Goal: Browse casually

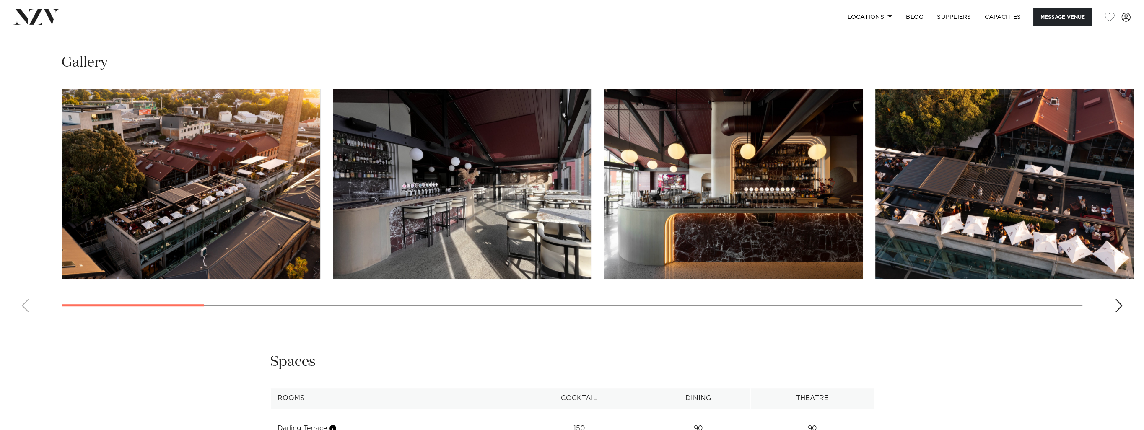
scroll to position [1001, 0]
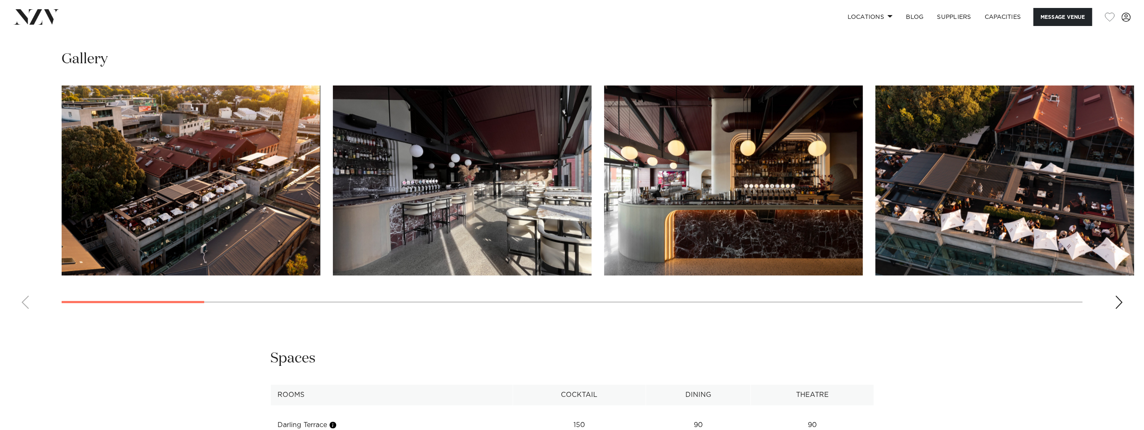
click at [1122, 302] on div "Next slide" at bounding box center [1119, 302] width 8 height 13
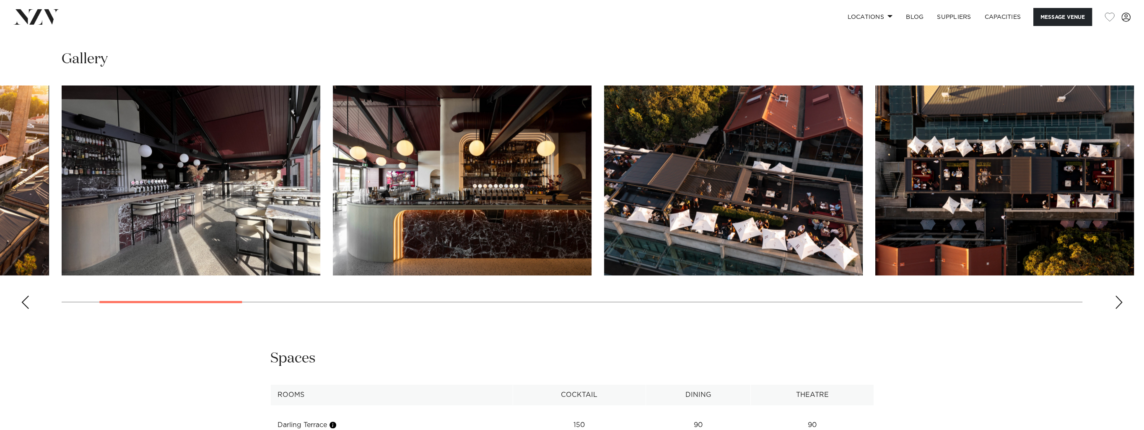
click at [1122, 302] on div "Next slide" at bounding box center [1119, 302] width 8 height 13
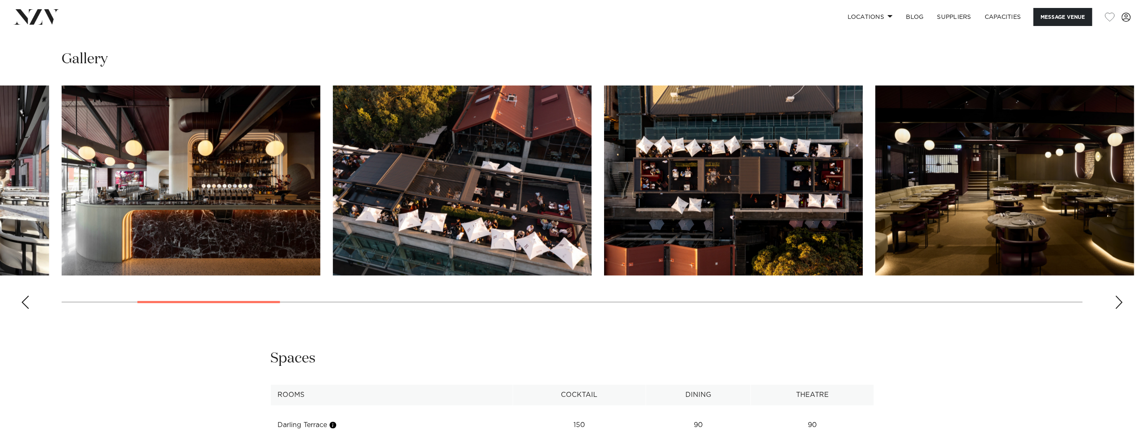
click at [1122, 302] on div "Next slide" at bounding box center [1119, 302] width 8 height 13
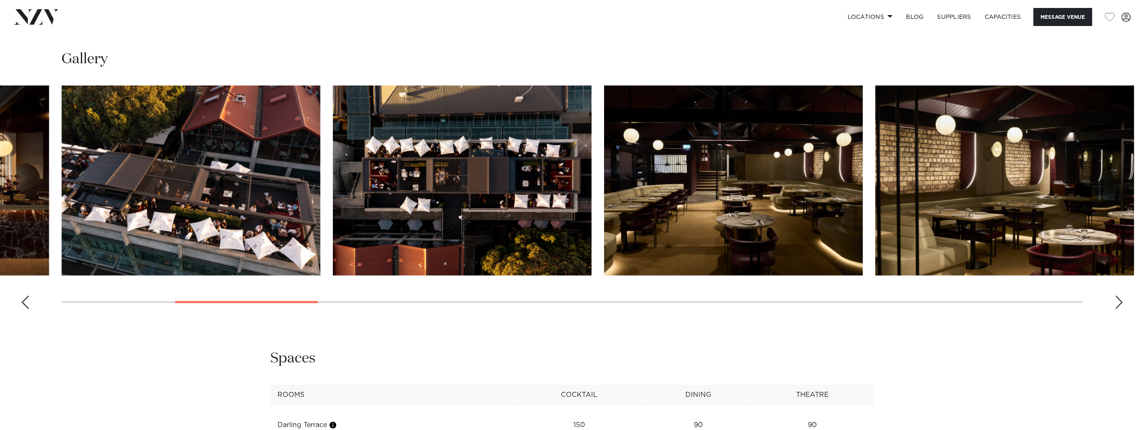
click at [1122, 302] on div "Next slide" at bounding box center [1119, 302] width 8 height 13
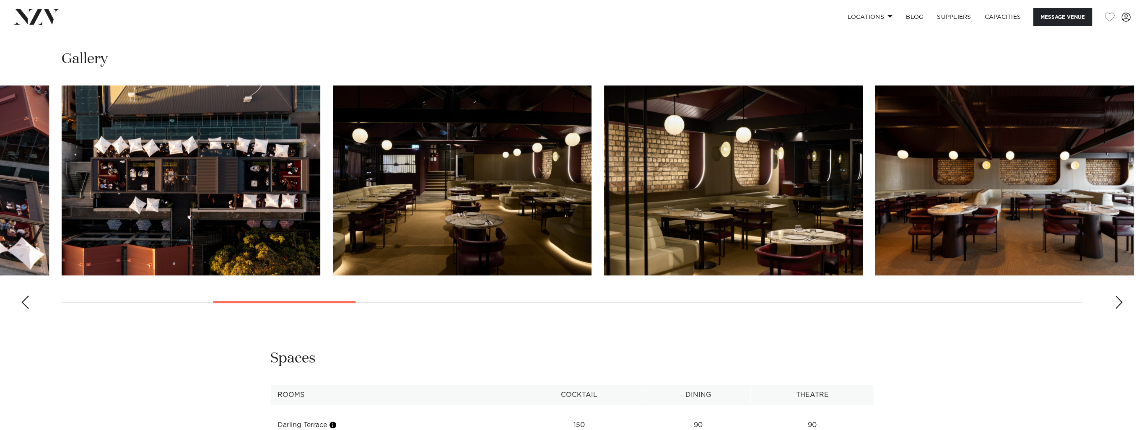
click at [1122, 302] on div "Next slide" at bounding box center [1119, 302] width 8 height 13
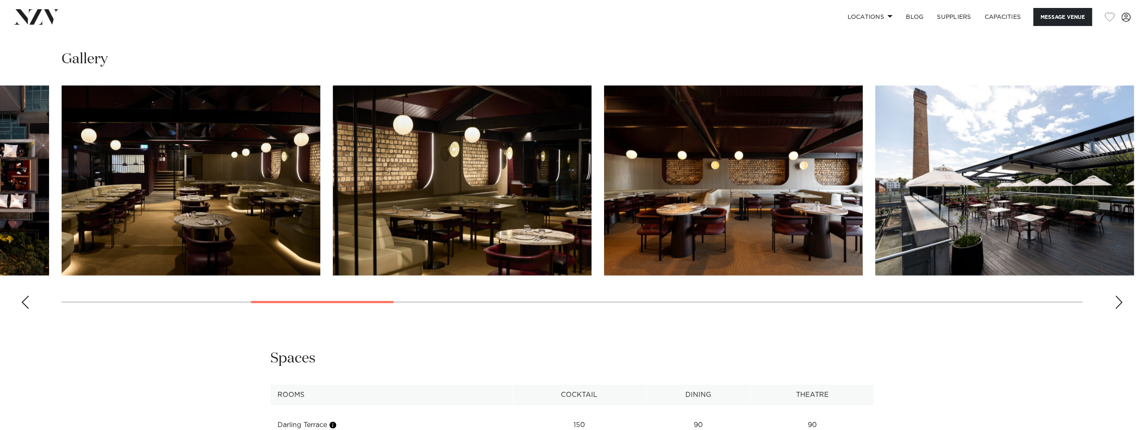
click at [1122, 302] on div "Next slide" at bounding box center [1119, 302] width 8 height 13
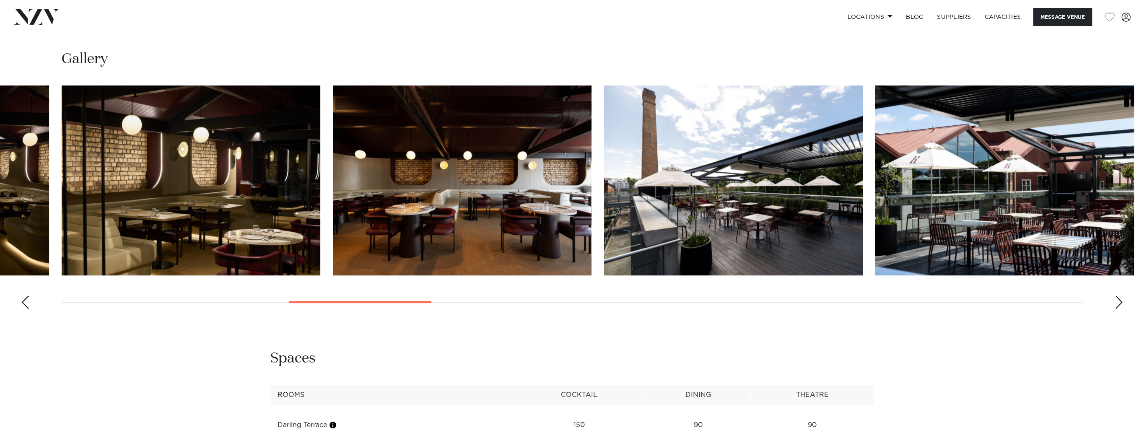
click at [1122, 302] on div "Next slide" at bounding box center [1119, 302] width 8 height 13
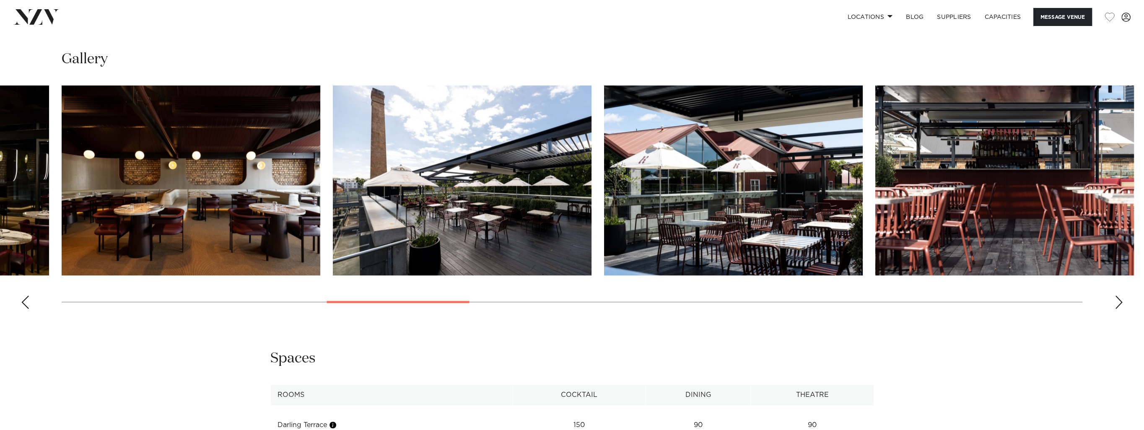
click at [1122, 302] on div "Next slide" at bounding box center [1119, 302] width 8 height 13
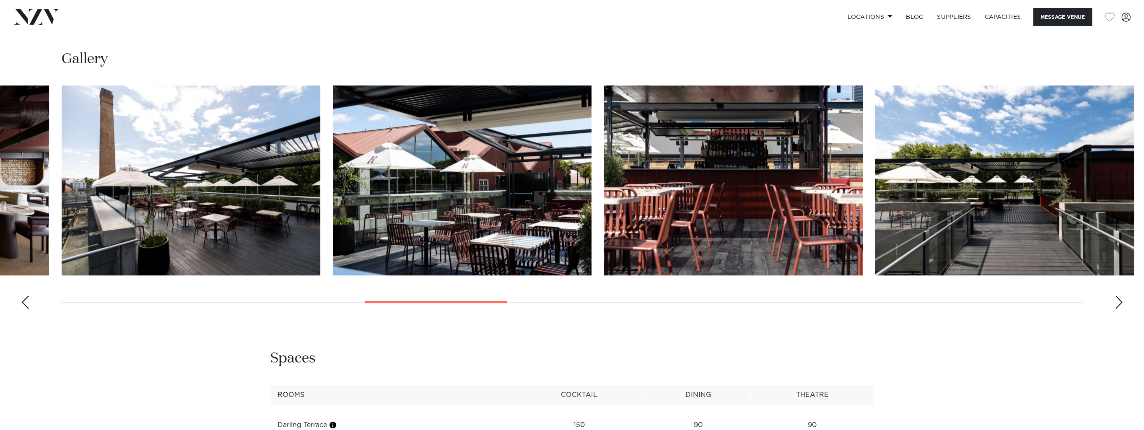
click at [1122, 302] on div "Next slide" at bounding box center [1119, 302] width 8 height 13
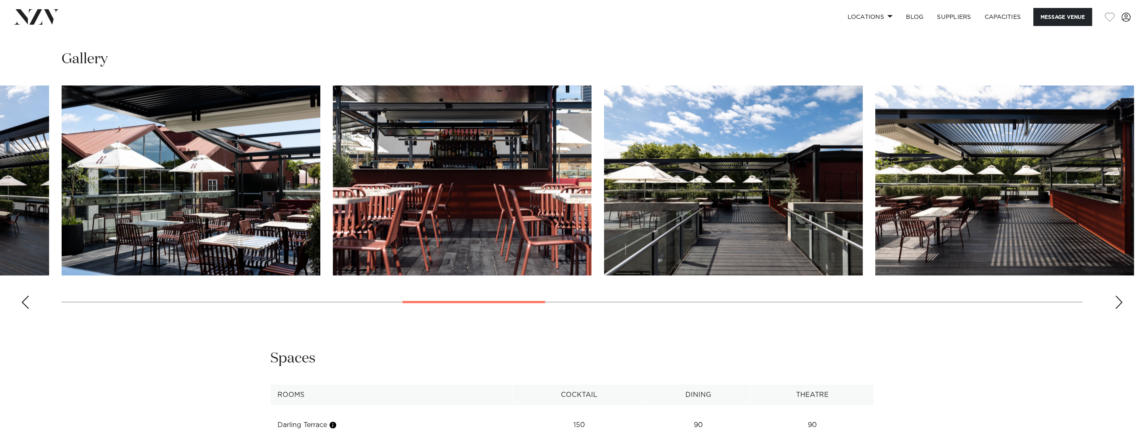
click at [1122, 302] on div "Next slide" at bounding box center [1119, 302] width 8 height 13
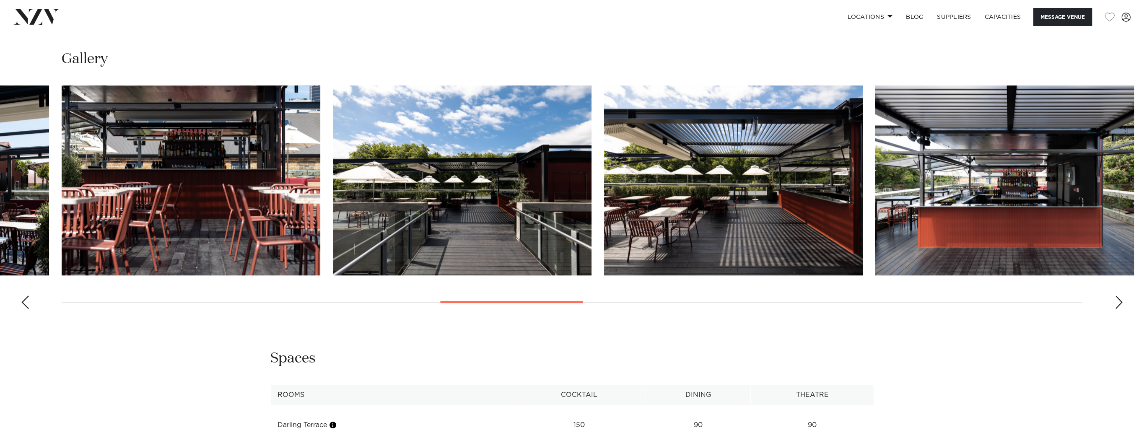
click at [1122, 302] on div "Next slide" at bounding box center [1119, 302] width 8 height 13
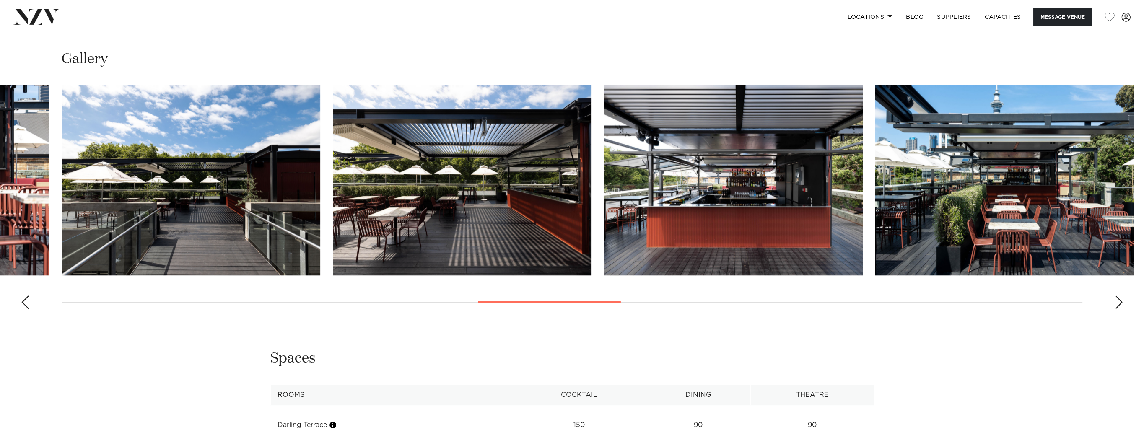
click at [1122, 302] on div "Next slide" at bounding box center [1119, 302] width 8 height 13
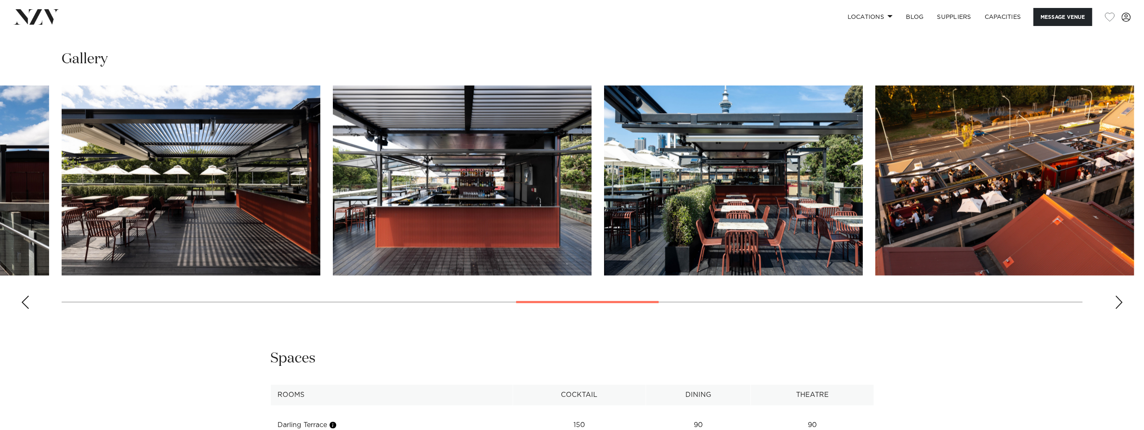
click at [1122, 302] on div "Next slide" at bounding box center [1119, 302] width 8 height 13
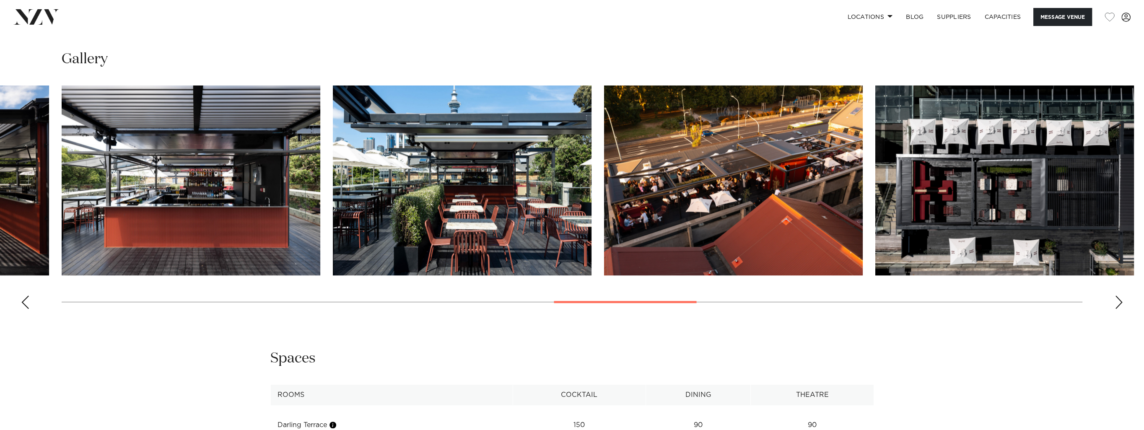
click at [1122, 302] on div "Next slide" at bounding box center [1119, 302] width 8 height 13
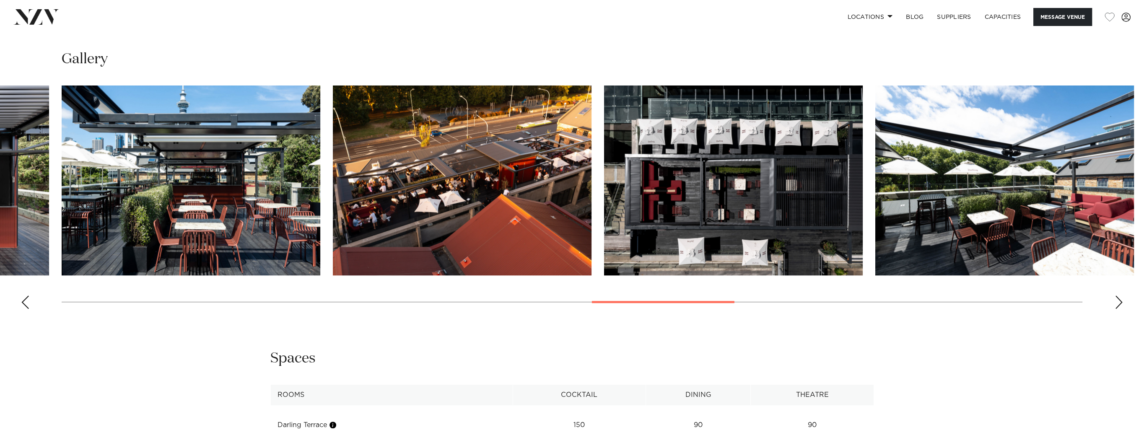
click at [1122, 302] on div "Next slide" at bounding box center [1119, 302] width 8 height 13
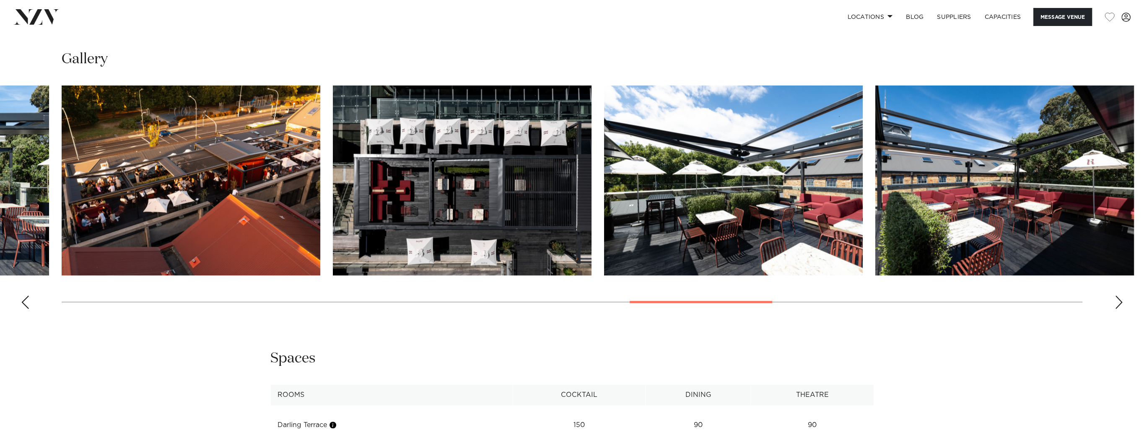
click at [1122, 302] on div "Next slide" at bounding box center [1119, 302] width 8 height 13
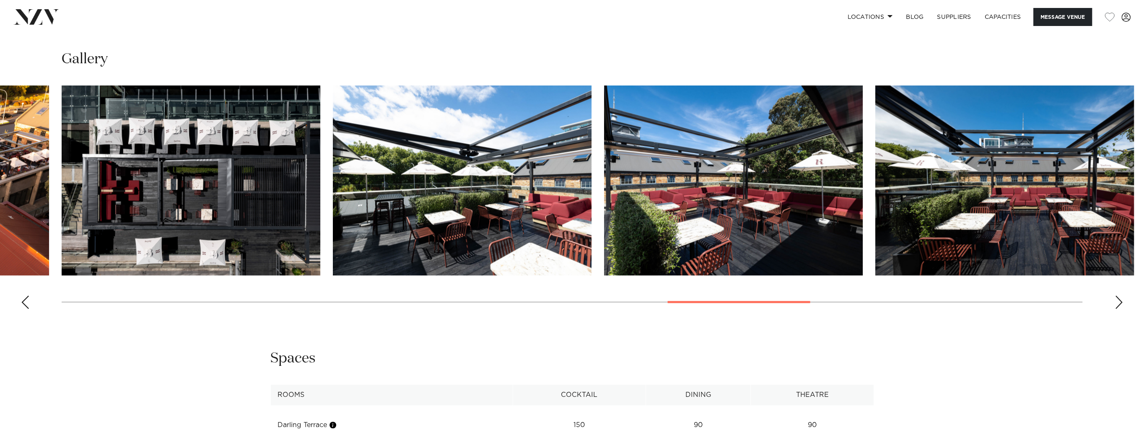
click at [1122, 302] on div "Next slide" at bounding box center [1119, 302] width 8 height 13
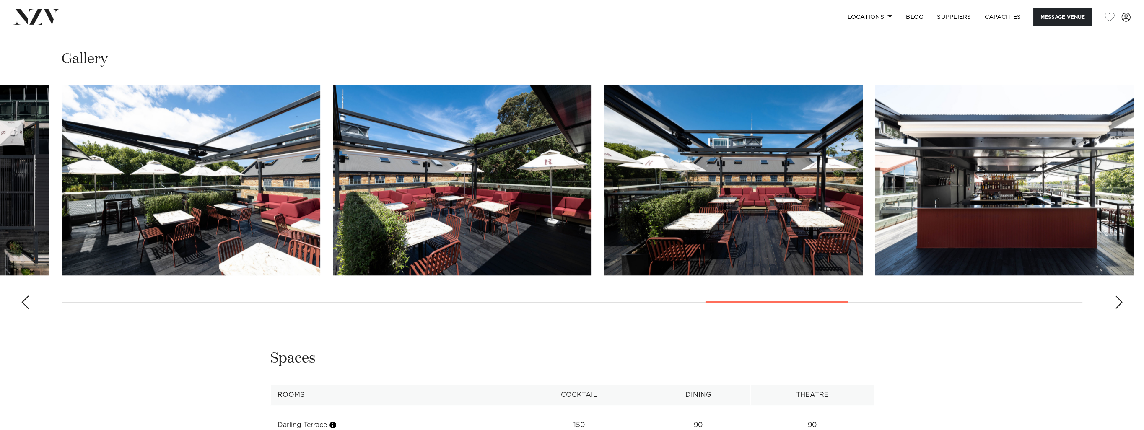
click at [1122, 302] on div "Next slide" at bounding box center [1119, 302] width 8 height 13
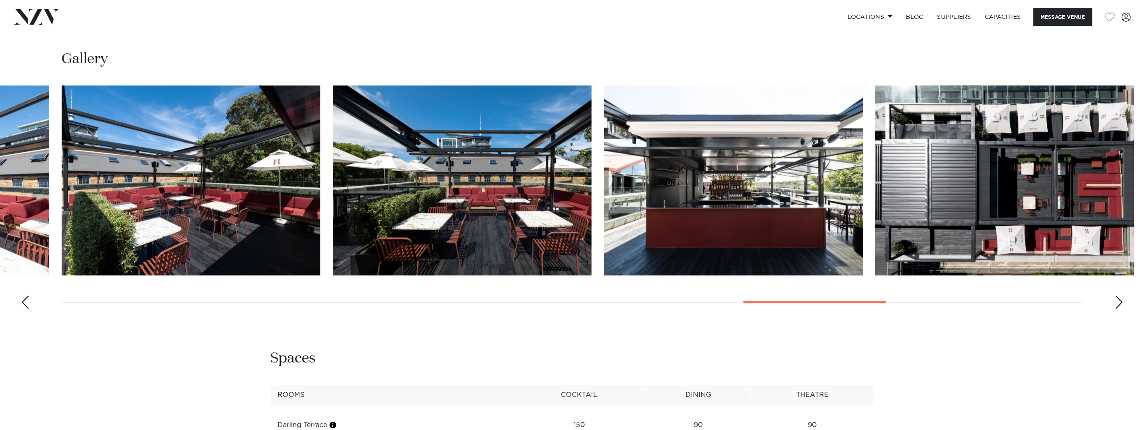
click at [1122, 302] on div "Next slide" at bounding box center [1119, 302] width 8 height 13
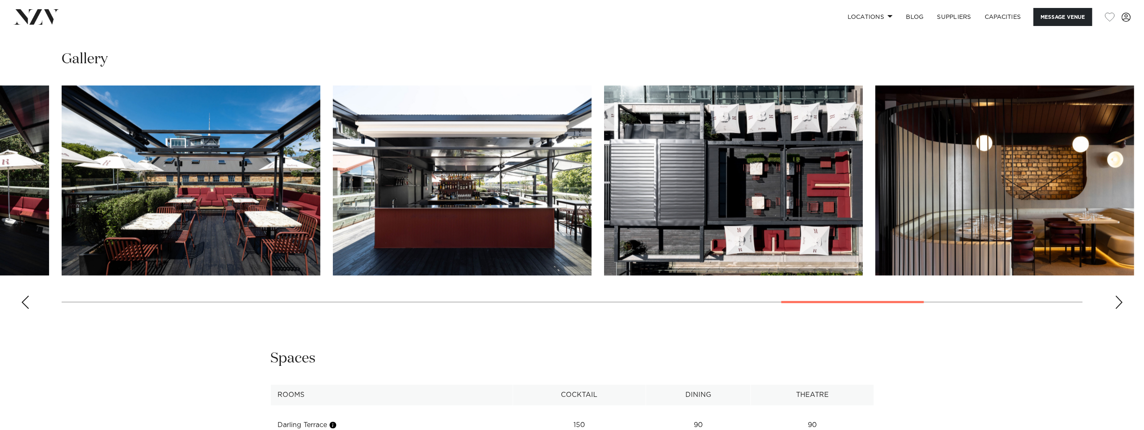
click at [1122, 302] on div "Next slide" at bounding box center [1119, 302] width 8 height 13
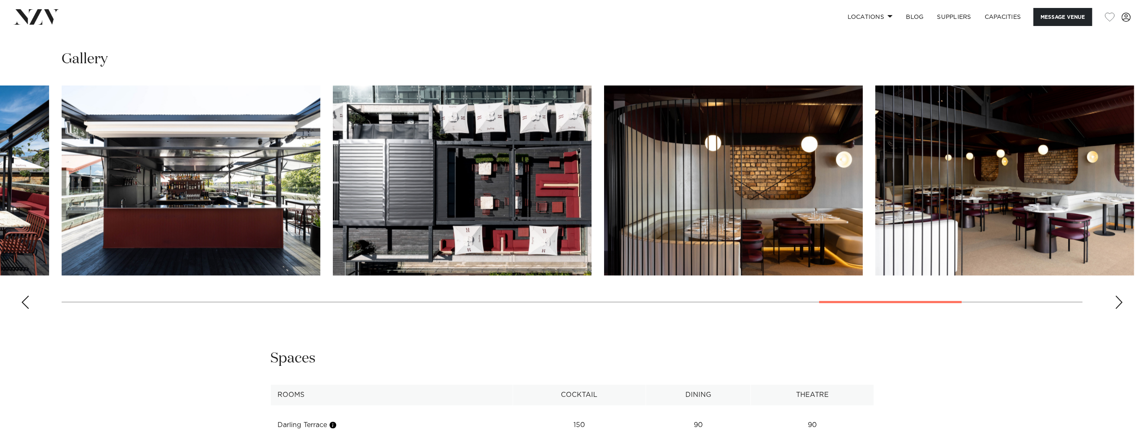
click at [1122, 302] on div "Next slide" at bounding box center [1119, 302] width 8 height 13
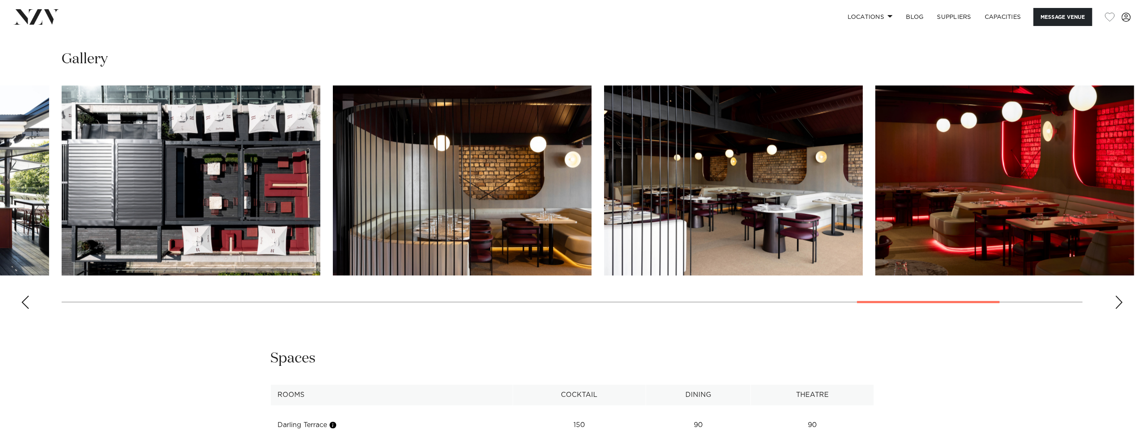
click at [1122, 302] on div "Next slide" at bounding box center [1119, 302] width 8 height 13
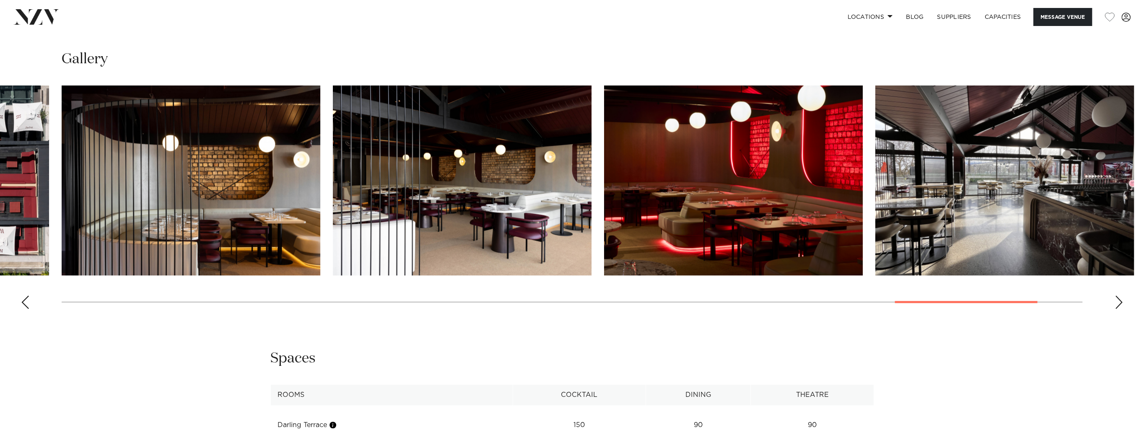
click at [1122, 302] on div "Next slide" at bounding box center [1119, 302] width 8 height 13
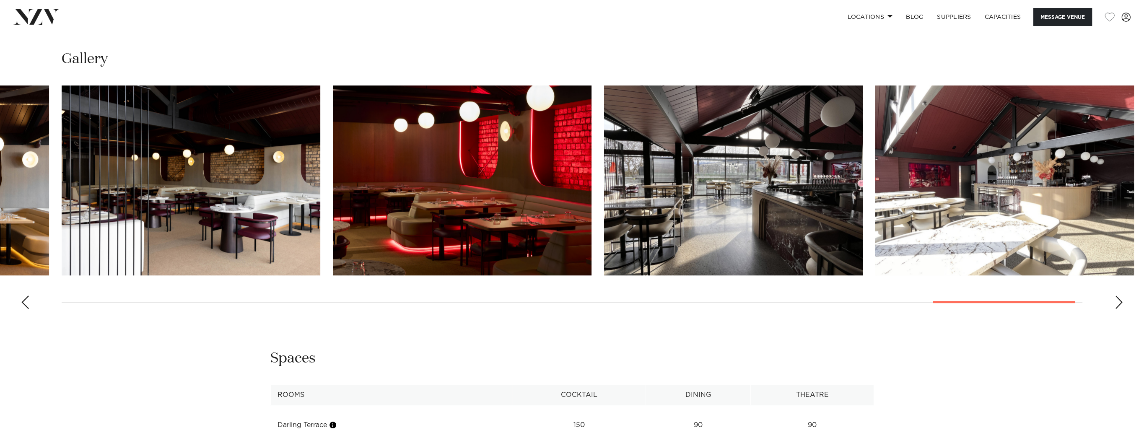
click at [1122, 302] on div "Next slide" at bounding box center [1119, 302] width 8 height 13
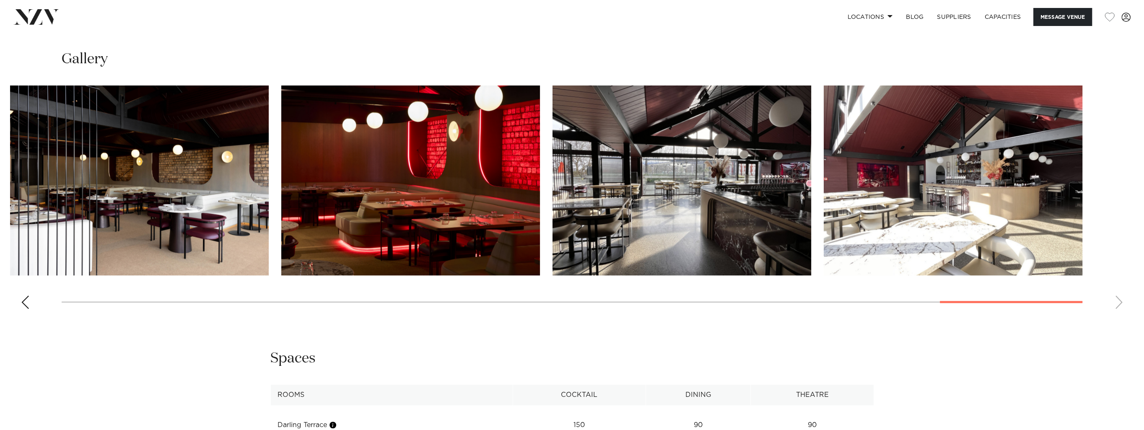
click at [1122, 302] on swiper-container at bounding box center [572, 201] width 1144 height 230
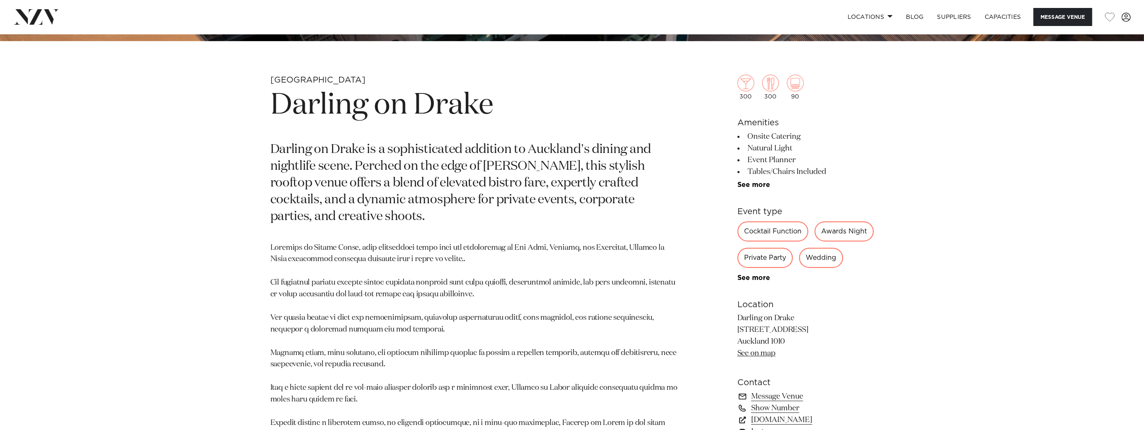
scroll to position [540, 0]
